Goal: Obtain resource: Download file/media

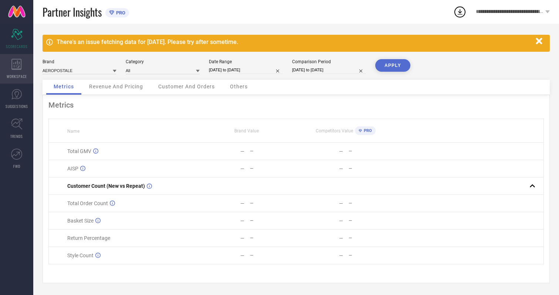
click at [17, 69] on icon at bounding box center [16, 64] width 10 height 11
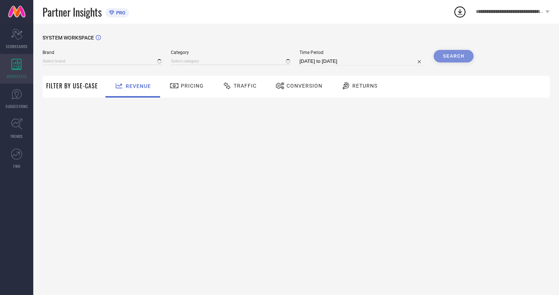
type input "AEROPOSTALE"
type input "All"
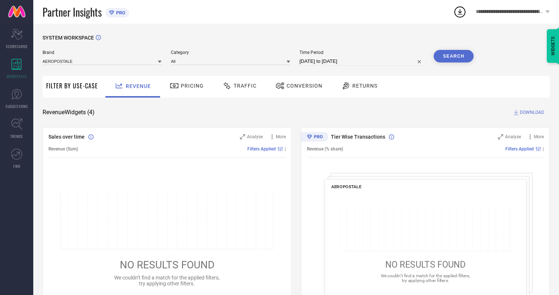
click at [302, 86] on span "Conversion" at bounding box center [304, 86] width 36 height 6
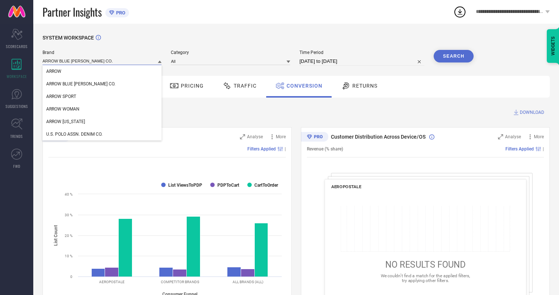
type input "ARROW BLUE [PERSON_NAME] CO."
click at [69, 84] on span "ARROW BLUE [PERSON_NAME] CO." at bounding box center [80, 83] width 69 height 5
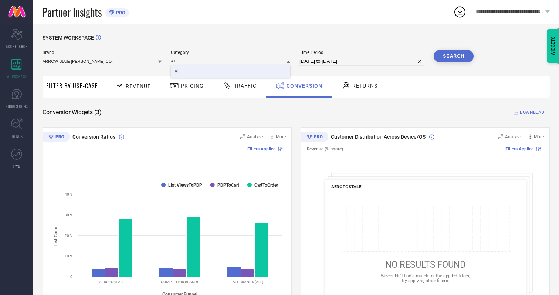
type input "All"
click at [178, 72] on span "All" at bounding box center [176, 71] width 5 height 5
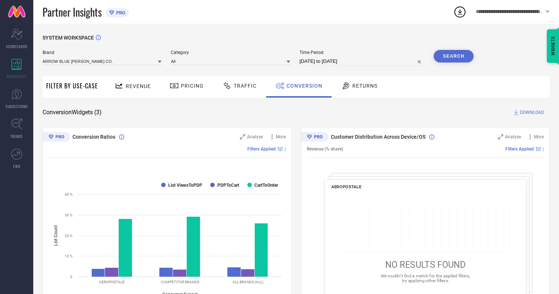
click at [362, 61] on input "[DATE] to [DATE]" at bounding box center [361, 61] width 125 height 9
select select "6"
select select "2025"
select select "7"
select select "2025"
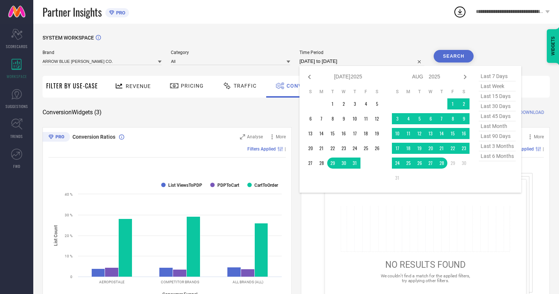
click at [443, 163] on td "28" at bounding box center [441, 162] width 11 height 11
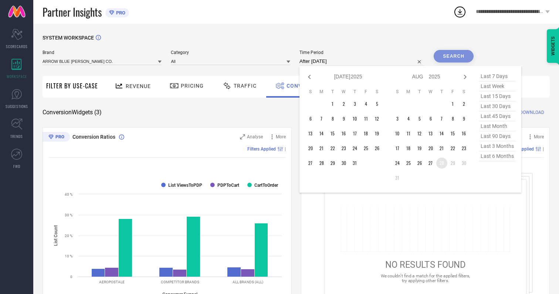
type input "[DATE] to [DATE]"
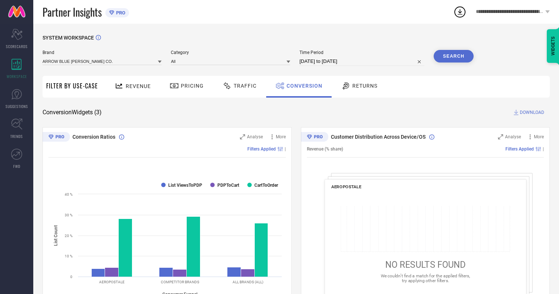
click at [453, 56] on button "Search" at bounding box center [453, 56] width 40 height 13
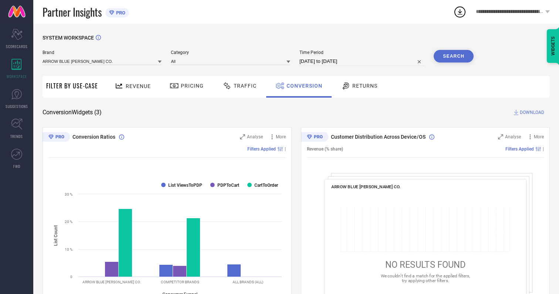
click at [532, 112] on span "DOWNLOAD" at bounding box center [531, 112] width 24 height 7
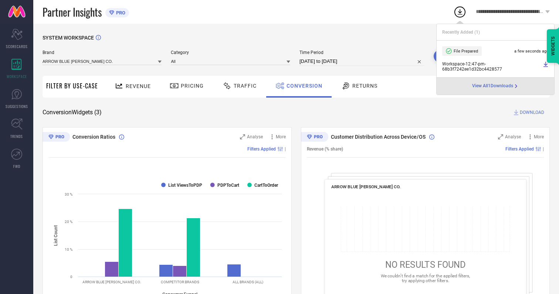
click at [302, 86] on span "Conversion" at bounding box center [304, 86] width 36 height 6
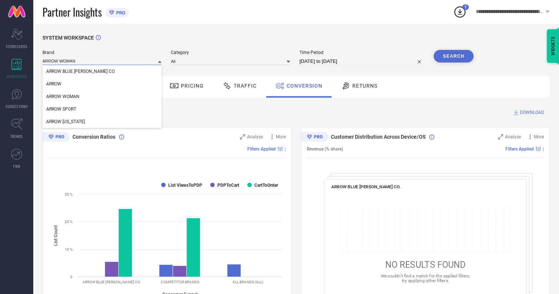
type input "ARROW WOMAN"
click at [63, 97] on span "ARROW WOMAN" at bounding box center [62, 96] width 33 height 5
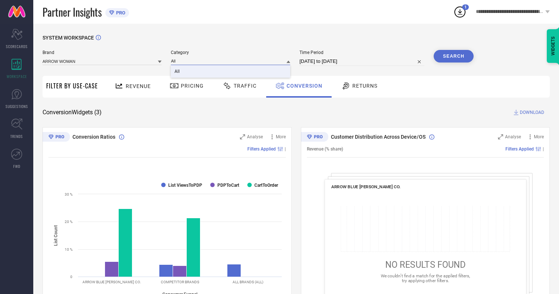
type input "All"
click at [178, 72] on span "All" at bounding box center [176, 71] width 5 height 5
click at [453, 56] on button "Search" at bounding box center [453, 56] width 40 height 13
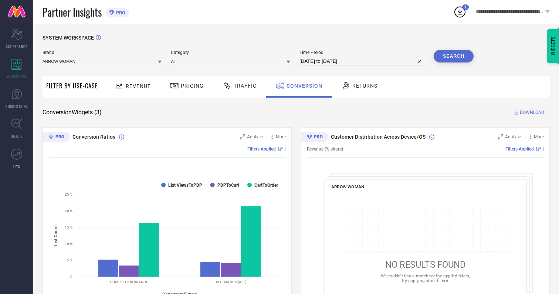
click at [532, 112] on span "DOWNLOAD" at bounding box center [531, 112] width 24 height 7
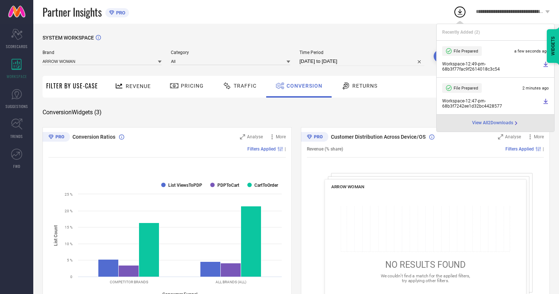
click at [302, 86] on span "Conversion" at bounding box center [304, 86] width 36 height 6
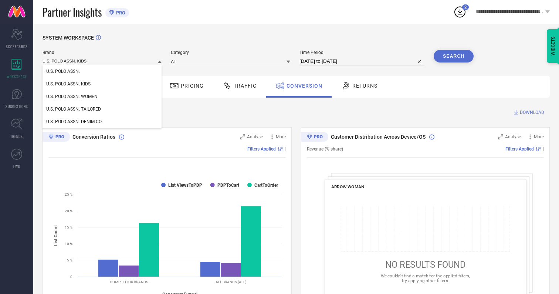
type input "U.S. POLO ASSN. KIDS"
click at [68, 84] on span "U.S. POLO ASSN. KIDS" at bounding box center [68, 83] width 44 height 5
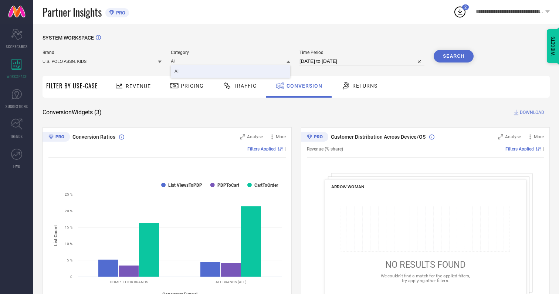
type input "All"
click at [178, 72] on span "All" at bounding box center [176, 71] width 5 height 5
click at [453, 56] on button "Search" at bounding box center [453, 56] width 40 height 13
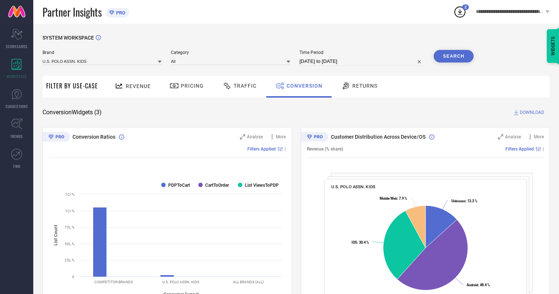
click at [532, 112] on span "DOWNLOAD" at bounding box center [531, 112] width 24 height 7
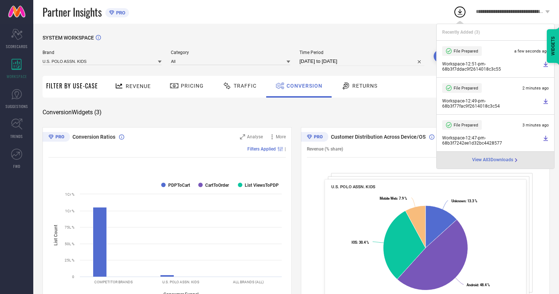
click at [302, 86] on span "Conversion" at bounding box center [304, 86] width 36 height 6
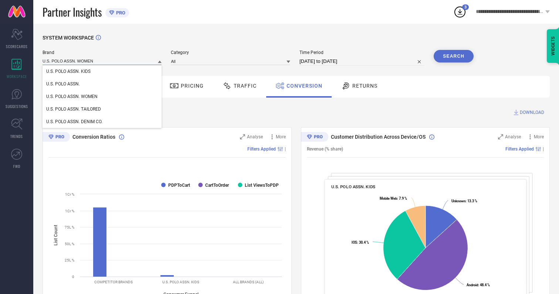
type input "U.S. POLO ASSN. WOMEN"
click at [72, 97] on span "U.S. POLO ASSN. WOMEN" at bounding box center [71, 96] width 51 height 5
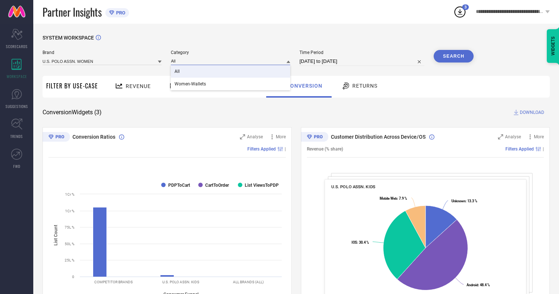
type input "All"
click at [178, 72] on span "All" at bounding box center [176, 71] width 5 height 5
click at [453, 56] on button "Search" at bounding box center [453, 56] width 40 height 13
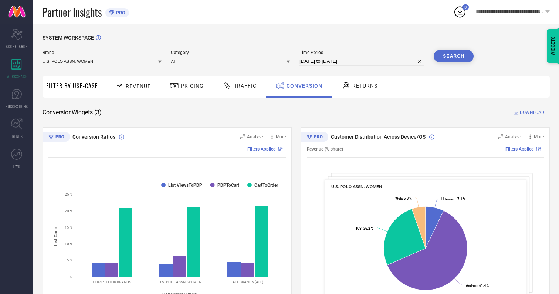
click at [532, 112] on span "DOWNLOAD" at bounding box center [531, 112] width 24 height 7
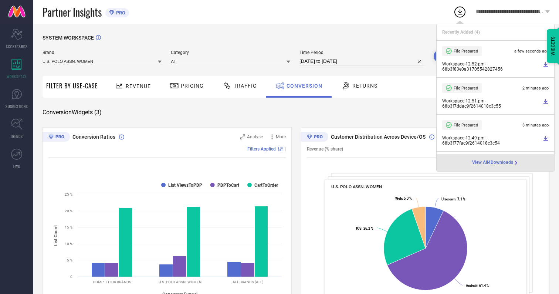
click at [302, 86] on span "Conversion" at bounding box center [304, 86] width 36 height 6
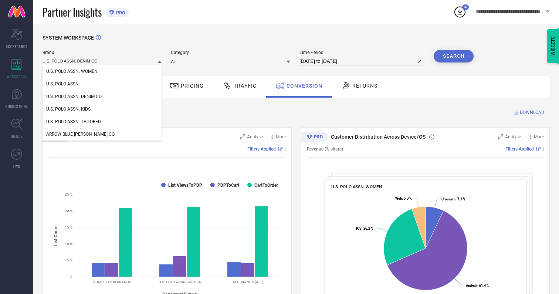
type input "U.S. POLO ASSN. DENIM CO."
click at [74, 97] on span "U.S. POLO ASSN. DENIM CO." at bounding box center [74, 96] width 56 height 5
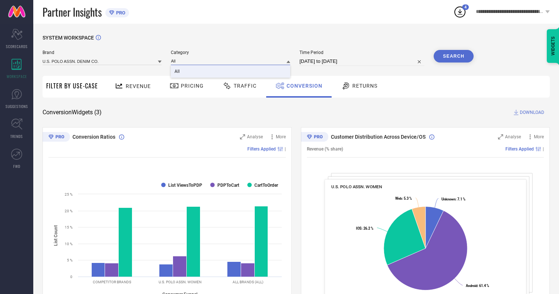
type input "All"
click at [178, 72] on span "All" at bounding box center [176, 71] width 5 height 5
click at [453, 56] on button "Search" at bounding box center [453, 56] width 40 height 13
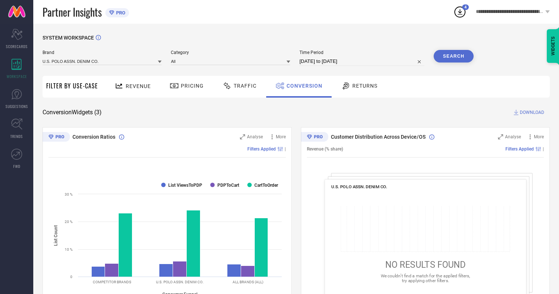
click at [532, 112] on span "DOWNLOAD" at bounding box center [531, 112] width 24 height 7
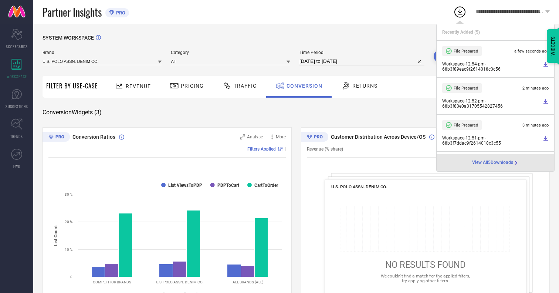
click at [302, 86] on span "Conversion" at bounding box center [304, 86] width 36 height 6
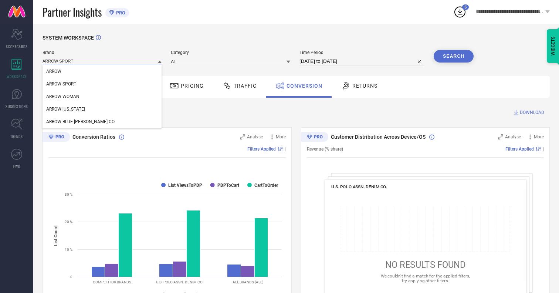
type input "ARROW SPORT"
click at [61, 84] on span "ARROW SPORT" at bounding box center [61, 83] width 30 height 5
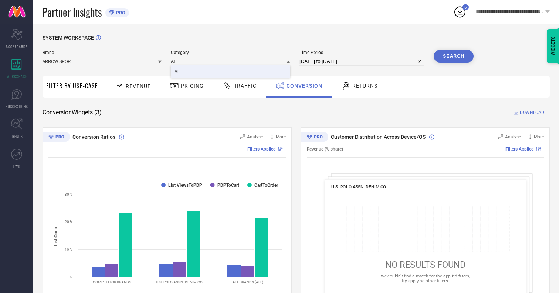
type input "All"
click at [178, 72] on span "All" at bounding box center [176, 71] width 5 height 5
click at [453, 56] on button "Search" at bounding box center [453, 56] width 40 height 13
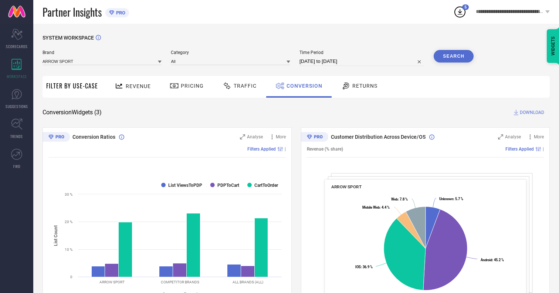
click at [532, 112] on span "DOWNLOAD" at bounding box center [531, 112] width 24 height 7
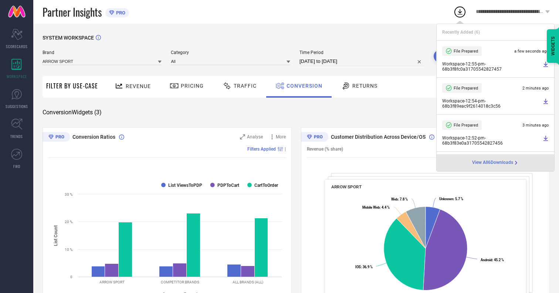
click at [302, 86] on span "Conversion" at bounding box center [304, 86] width 36 height 6
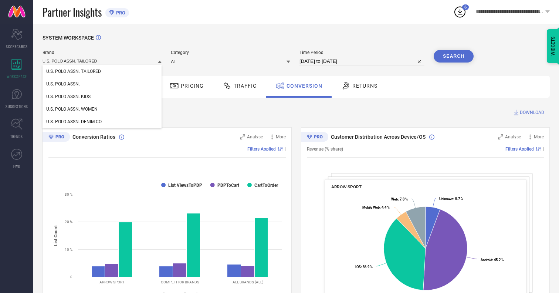
type input "U.S. POLO ASSN. TAILORED"
click at [74, 72] on span "U.S. POLO ASSN. TAILORED" at bounding box center [73, 71] width 55 height 5
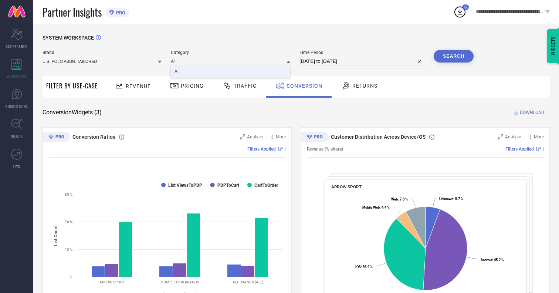
type input "All"
click at [178, 72] on span "All" at bounding box center [176, 71] width 5 height 5
click at [453, 56] on button "Search" at bounding box center [453, 56] width 40 height 13
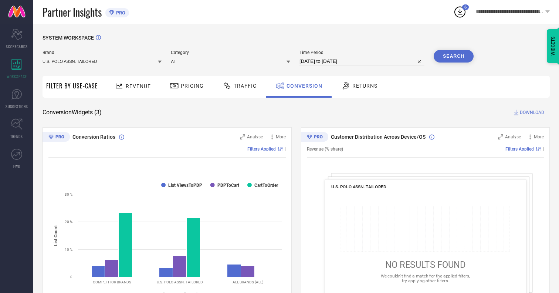
click at [532, 112] on span "DOWNLOAD" at bounding box center [531, 112] width 24 height 7
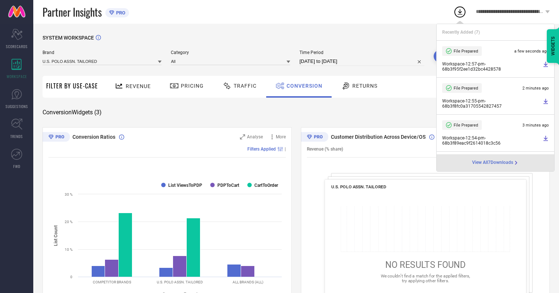
click at [302, 86] on span "Conversion" at bounding box center [304, 86] width 36 height 6
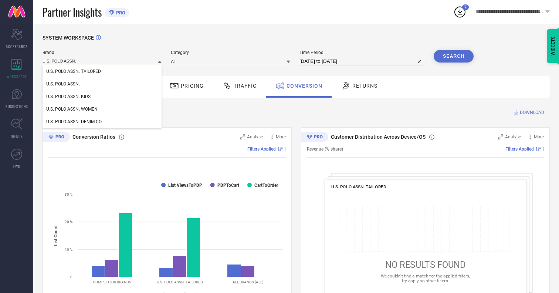
type input "U.S. POLO ASSN."
click at [63, 84] on span "U.S. POLO ASSN." at bounding box center [63, 83] width 34 height 5
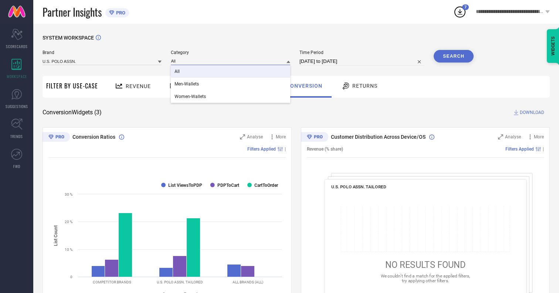
type input "All"
click at [178, 72] on span "All" at bounding box center [176, 71] width 5 height 5
click at [453, 56] on button "Search" at bounding box center [453, 56] width 40 height 13
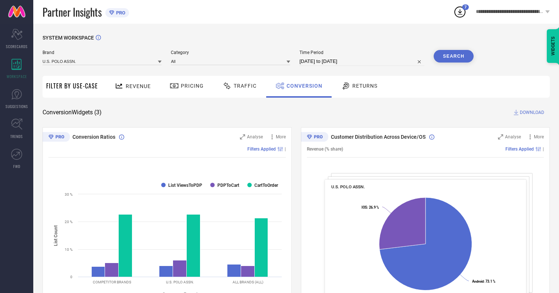
click at [532, 112] on span "DOWNLOAD" at bounding box center [531, 112] width 24 height 7
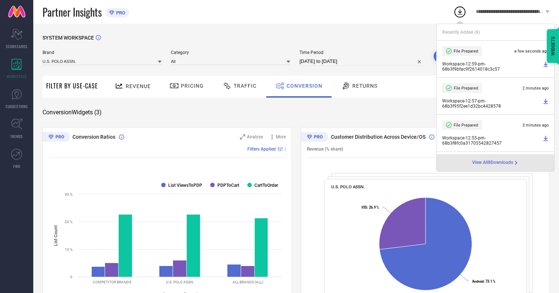
click at [302, 86] on span "Conversion" at bounding box center [304, 86] width 36 height 6
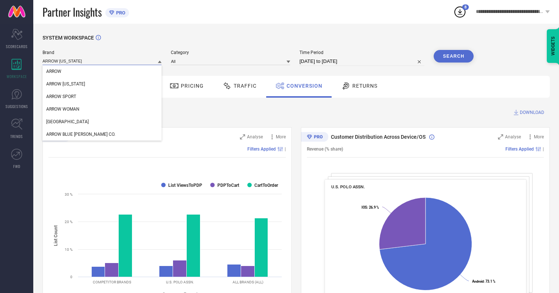
type input "ARROW [US_STATE]"
click at [65, 84] on span "ARROW [US_STATE]" at bounding box center [65, 83] width 39 height 5
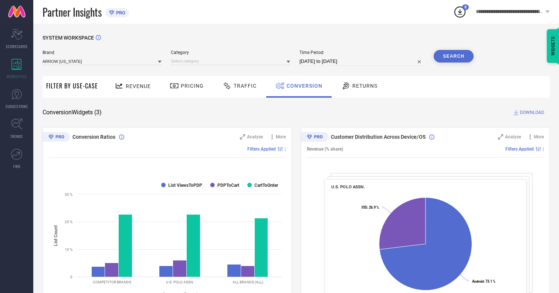
click at [322, 165] on div "Customer Distribution Across Device/OS Analyse More Revenue (% share) Filters A…" at bounding box center [425, 219] width 249 height 185
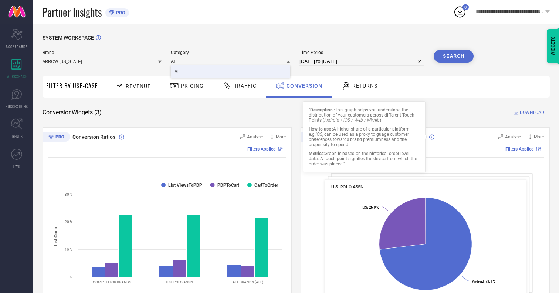
type input "All"
click at [178, 72] on span "All" at bounding box center [176, 71] width 5 height 5
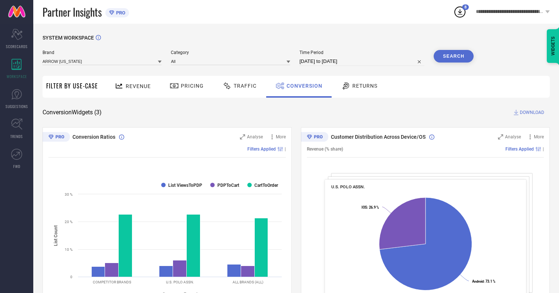
click at [453, 56] on button "Search" at bounding box center [453, 56] width 40 height 13
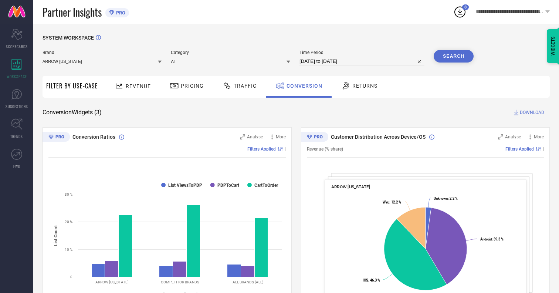
click at [532, 112] on span "DOWNLOAD" at bounding box center [531, 112] width 24 height 7
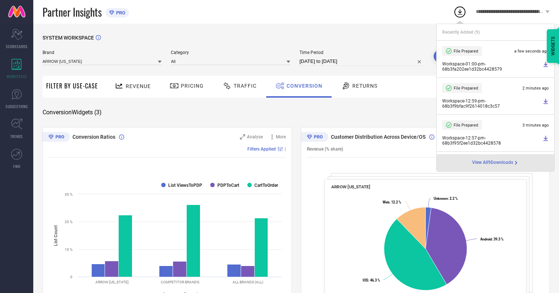
click at [302, 86] on span "Conversion" at bounding box center [304, 86] width 36 height 6
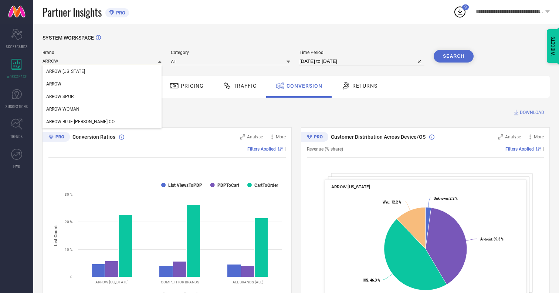
type input "ARROW"
click at [54, 84] on span "ARROW" at bounding box center [53, 83] width 15 height 5
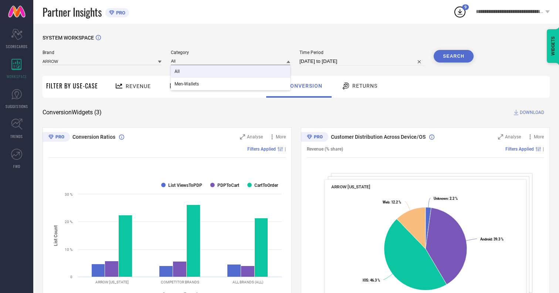
type input "All"
click at [178, 72] on span "All" at bounding box center [176, 71] width 5 height 5
click at [453, 56] on button "Search" at bounding box center [453, 56] width 40 height 13
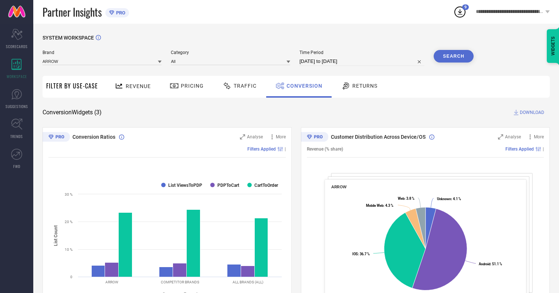
click at [532, 112] on span "DOWNLOAD" at bounding box center [531, 112] width 24 height 7
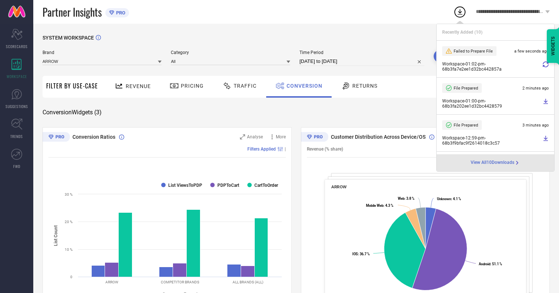
click at [302, 86] on span "Conversion" at bounding box center [304, 86] width 36 height 6
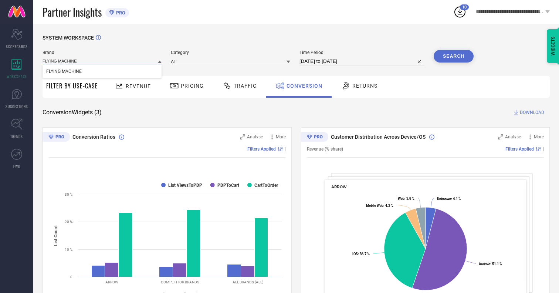
type input "FLYING MACHINE"
click at [64, 72] on span "FLYING MACHINE" at bounding box center [63, 71] width 35 height 5
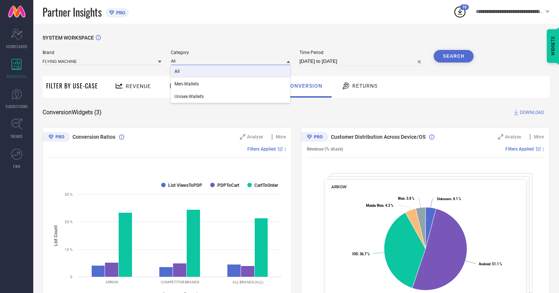
type input "All"
click at [178, 72] on span "All" at bounding box center [176, 71] width 5 height 5
click at [453, 56] on button "Search" at bounding box center [453, 56] width 40 height 13
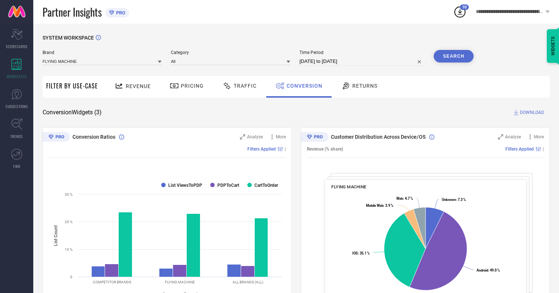
click at [532, 112] on span "DOWNLOAD" at bounding box center [531, 112] width 24 height 7
